Goal: Transaction & Acquisition: Subscribe to service/newsletter

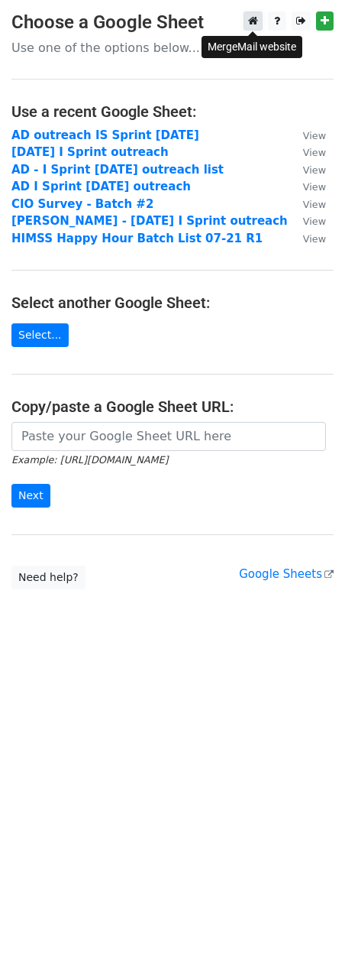
click at [261, 19] on link at bounding box center [253, 20] width 19 height 19
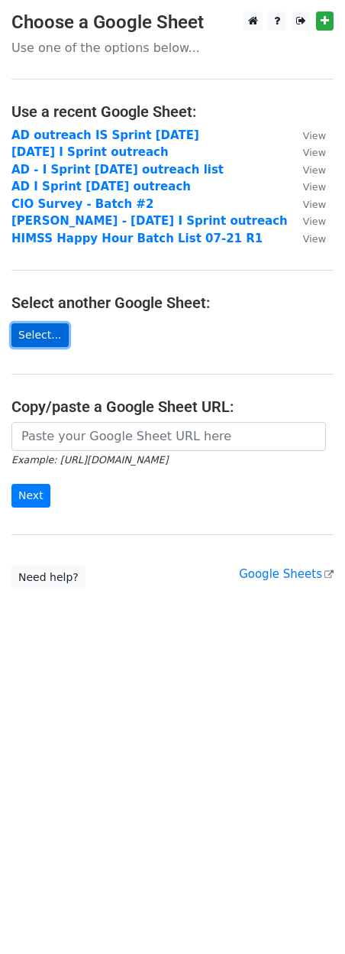
click at [42, 333] on link "Select..." at bounding box center [39, 335] width 57 height 24
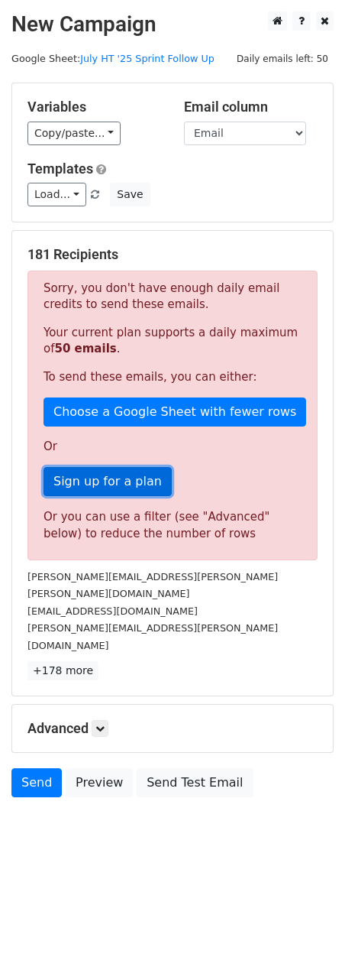
click at [70, 483] on link "Sign up for a plan" at bounding box center [108, 481] width 128 height 29
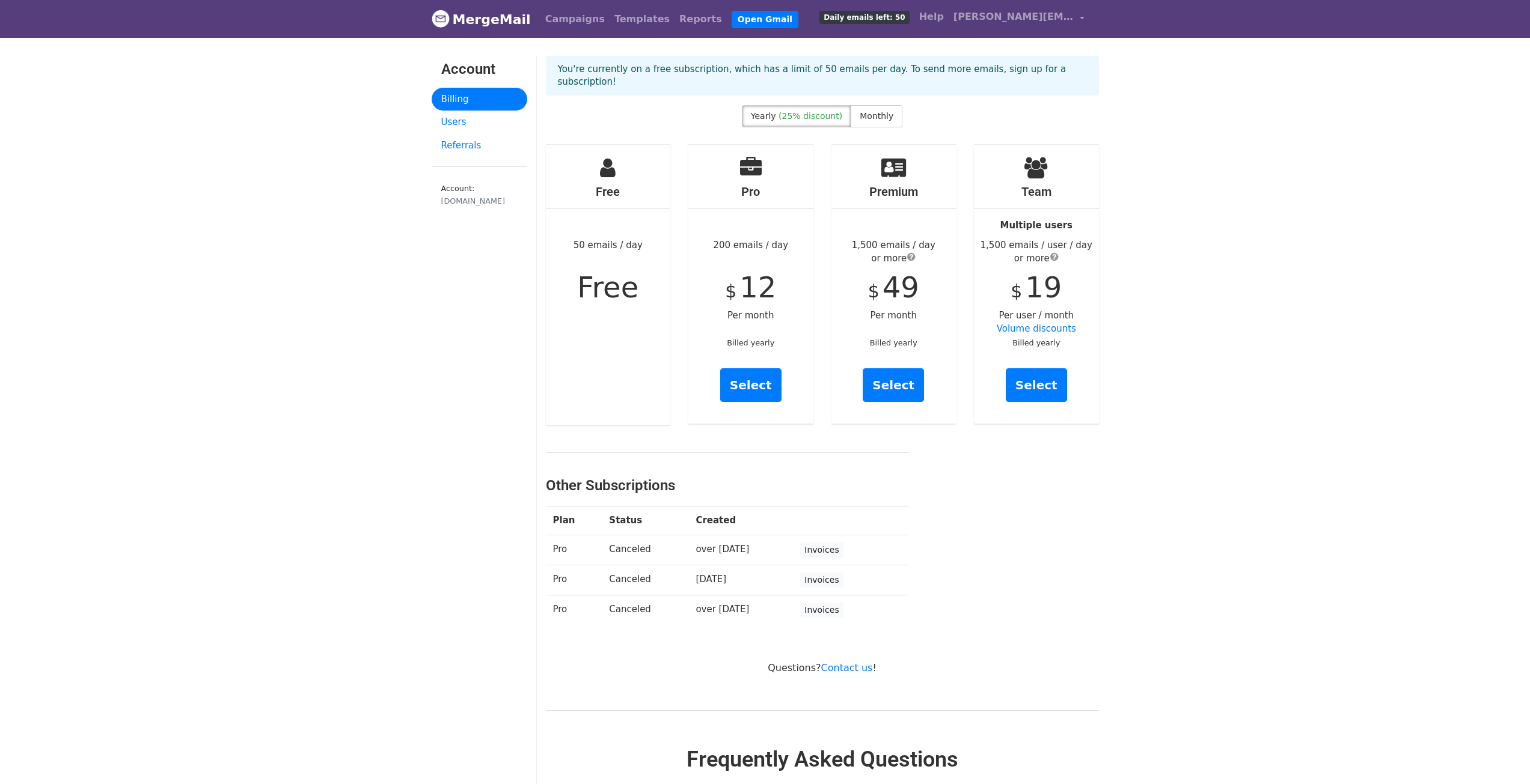
click at [1398, 626] on body "MergeMail Campaigns Templates Reports Open Gmail Daily emails left: 50 Help [PE…" at bounding box center [765, 734] width 1530 height 1468
